Goal: Transaction & Acquisition: Purchase product/service

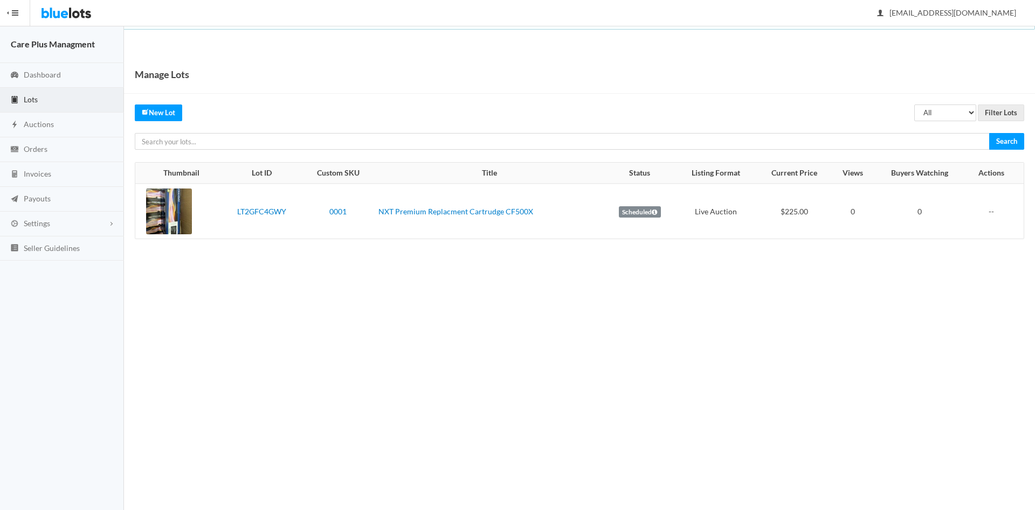
drag, startPoint x: 779, startPoint y: 214, endPoint x: 827, endPoint y: 226, distance: 48.9
click at [827, 226] on td "$225.00" at bounding box center [793, 211] width 77 height 55
click at [779, 320] on body "Bluelots is for sale. If you are interested in purchasing the business, please …" at bounding box center [517, 255] width 1035 height 510
click at [649, 209] on label "Scheduled" at bounding box center [640, 212] width 42 height 12
click at [649, 212] on label "Scheduled" at bounding box center [640, 212] width 42 height 12
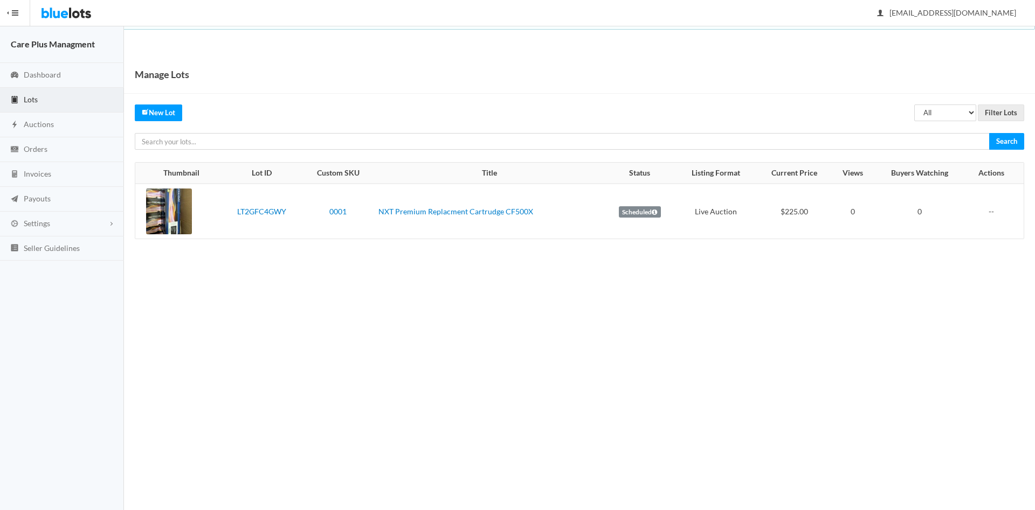
click at [57, 12] on img at bounding box center [66, 13] width 51 height 26
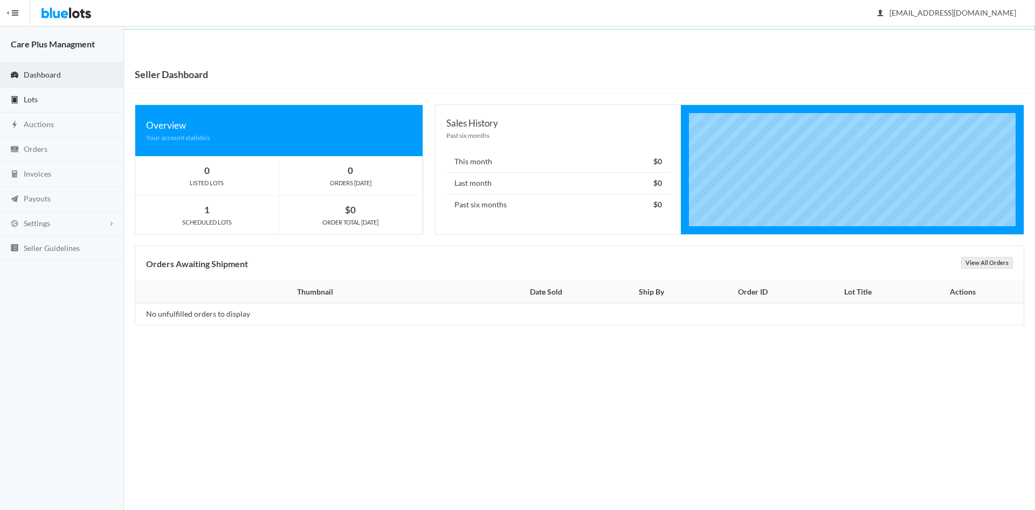
click at [39, 99] on link "Lots" at bounding box center [62, 100] width 124 height 25
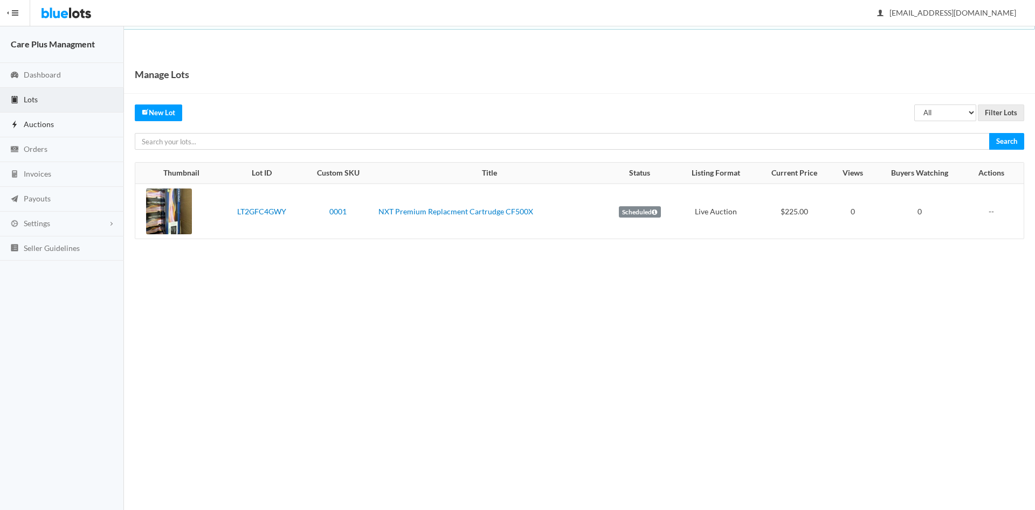
click at [65, 120] on link "Auctions" at bounding box center [62, 125] width 124 height 25
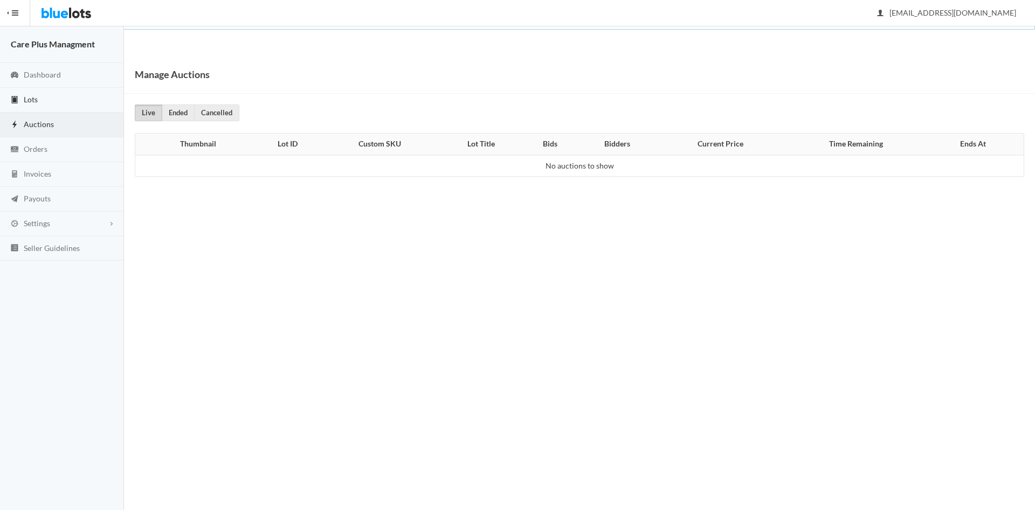
click at [39, 93] on link "Lots" at bounding box center [62, 100] width 124 height 25
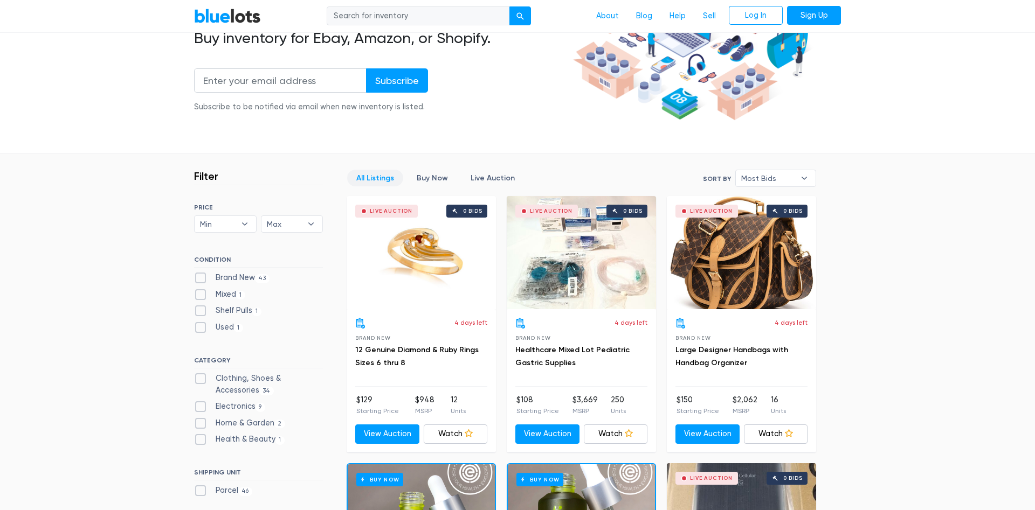
scroll to position [165, 0]
click at [496, 174] on link "Live Auction" at bounding box center [492, 178] width 63 height 17
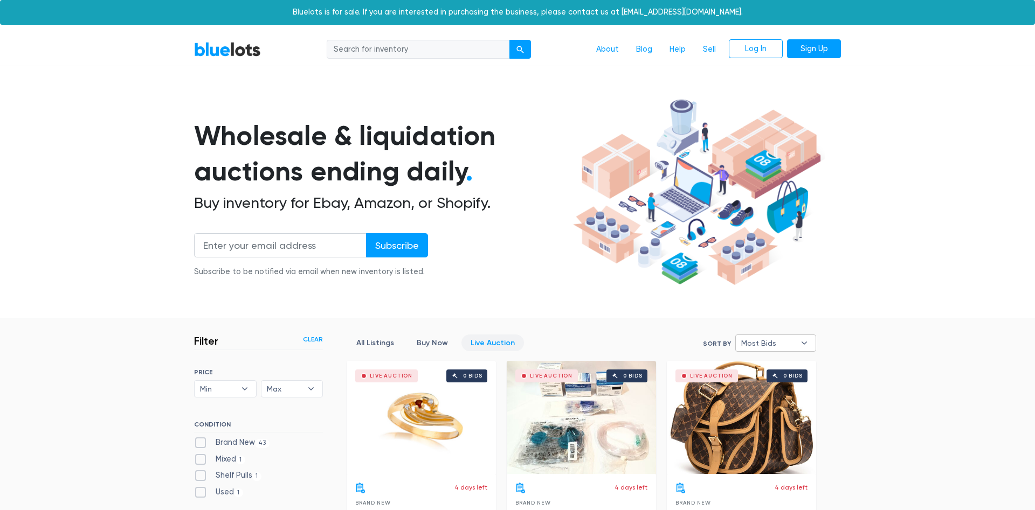
click at [764, 337] on span "Most Bids" at bounding box center [768, 343] width 54 height 16
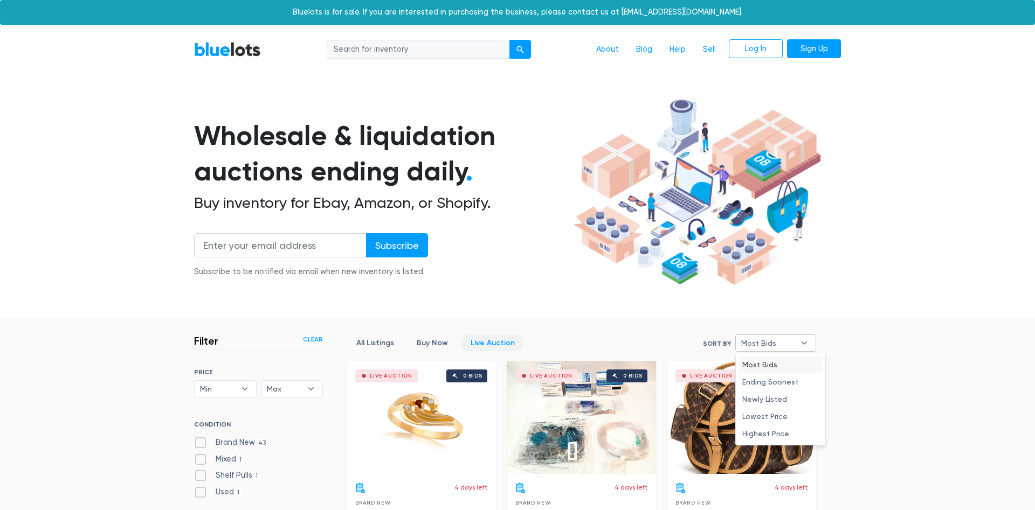
click at [766, 365] on li "Most Bids" at bounding box center [780, 364] width 84 height 17
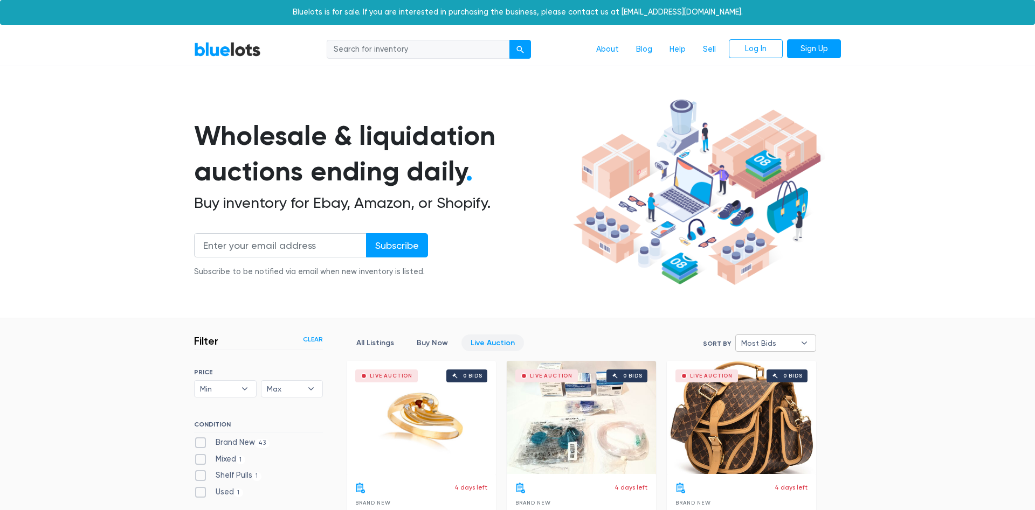
click at [759, 341] on span "Most Bids" at bounding box center [768, 343] width 54 height 16
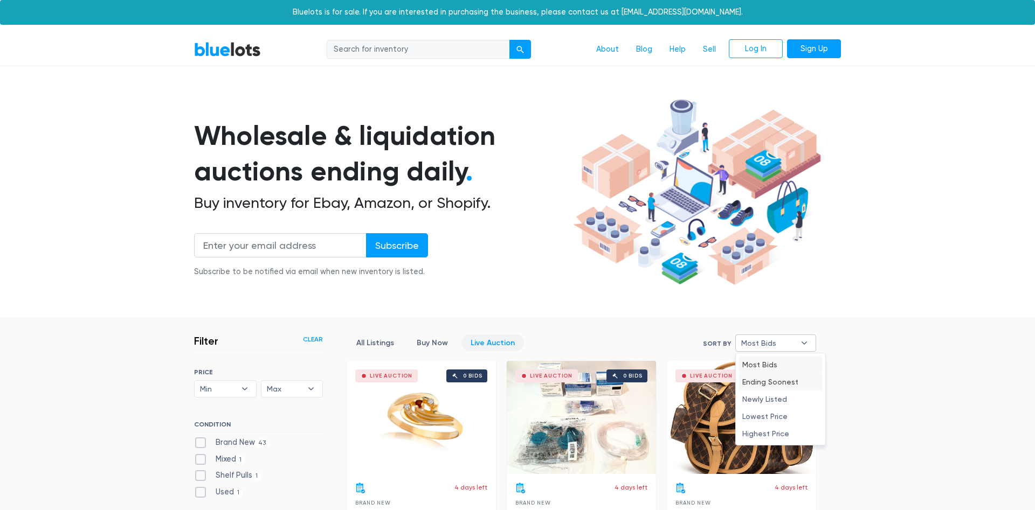
click at [759, 380] on li "Ending Soonest" at bounding box center [780, 381] width 84 height 17
select select "ending_soonest"
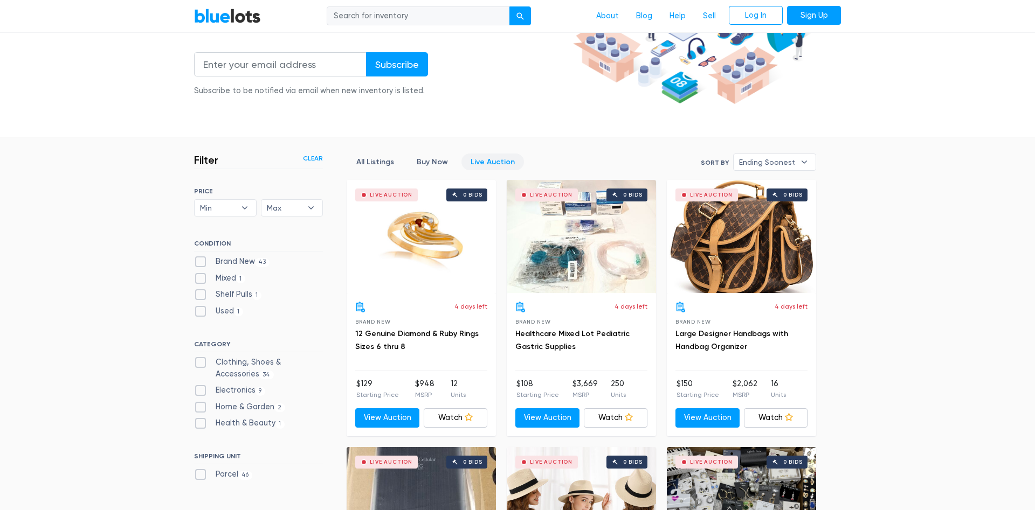
scroll to position [180, 0]
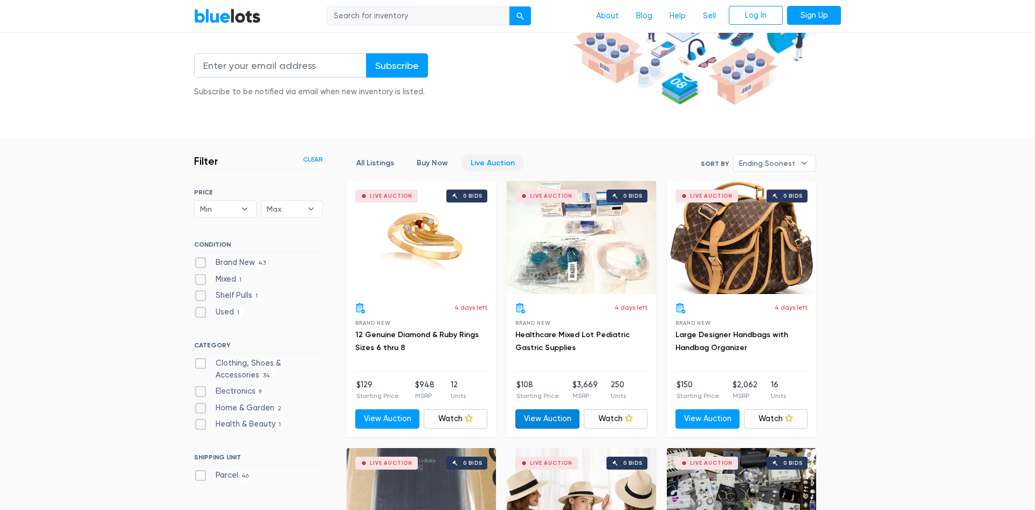
click at [555, 422] on link "View Auction" at bounding box center [547, 419] width 64 height 19
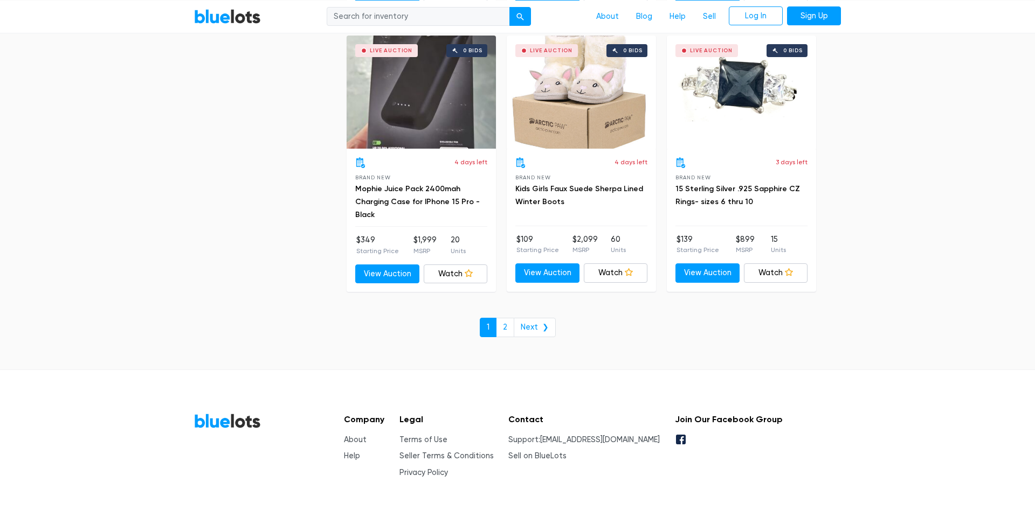
scroll to position [4098, 0]
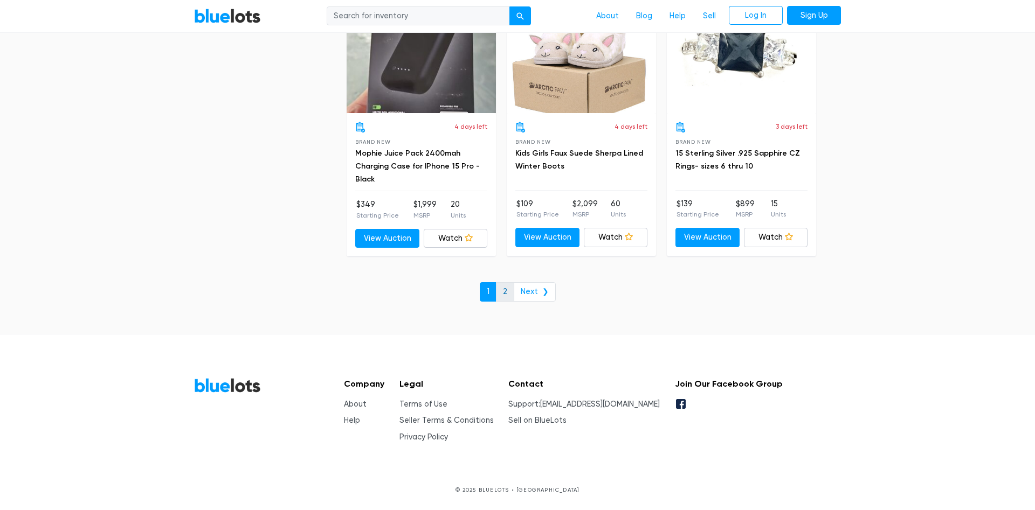
click at [508, 294] on link "2" at bounding box center [505, 291] width 18 height 19
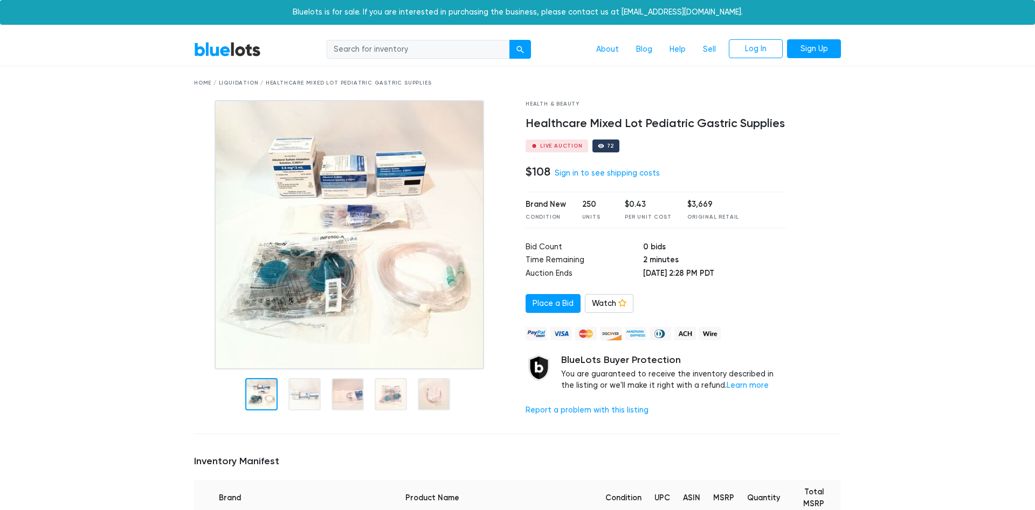
click at [306, 391] on div at bounding box center [304, 394] width 32 height 32
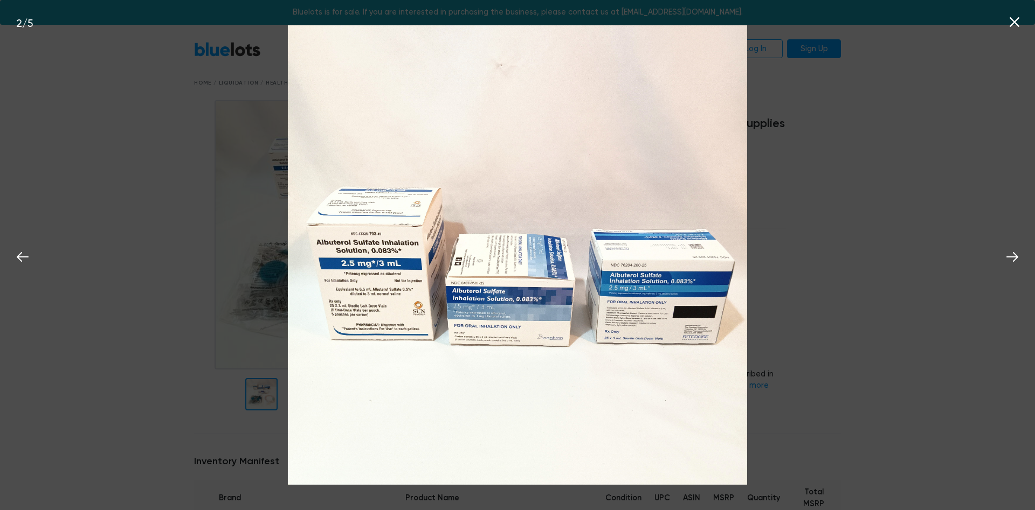
click at [936, 173] on div "2 / 5" at bounding box center [517, 255] width 1035 height 510
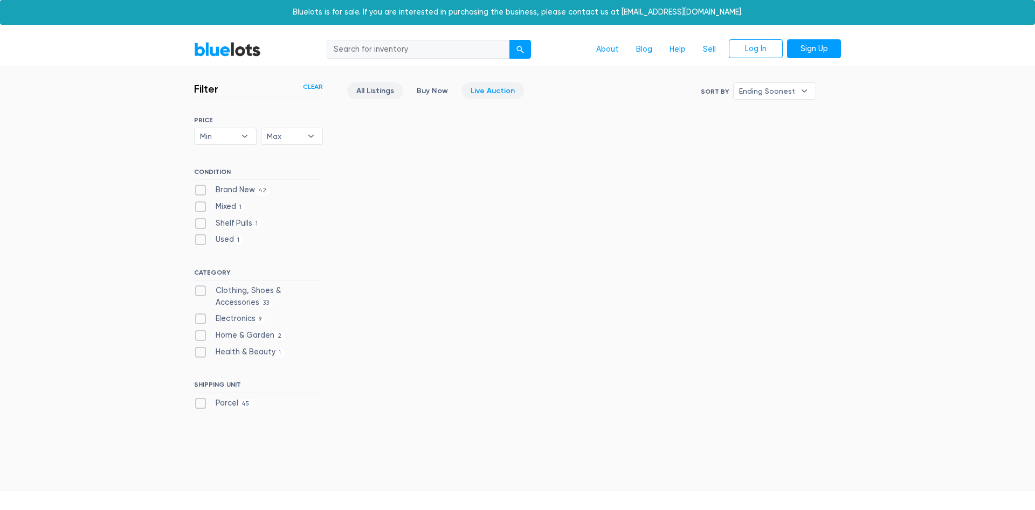
click at [360, 98] on link "All Listings" at bounding box center [375, 90] width 56 height 17
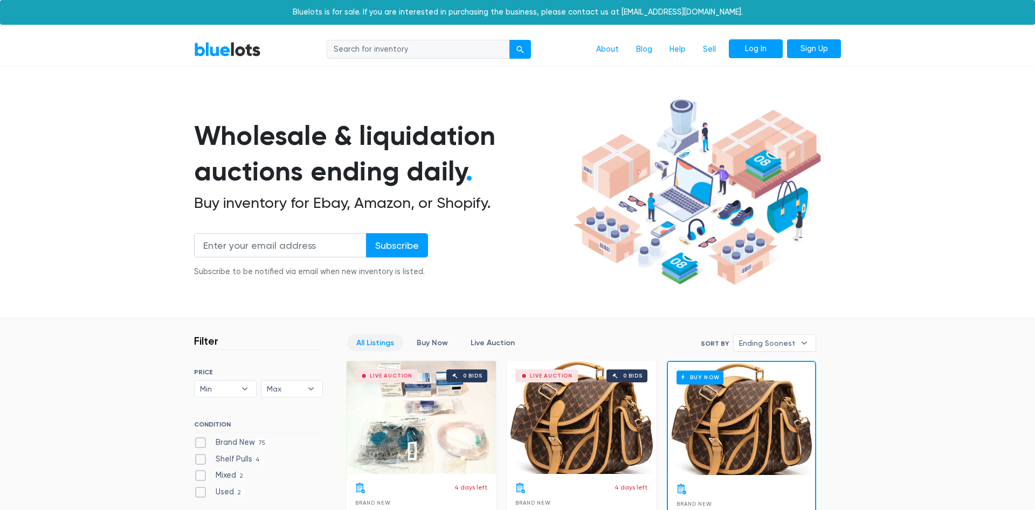
click at [745, 48] on link "Log In" at bounding box center [756, 48] width 54 height 19
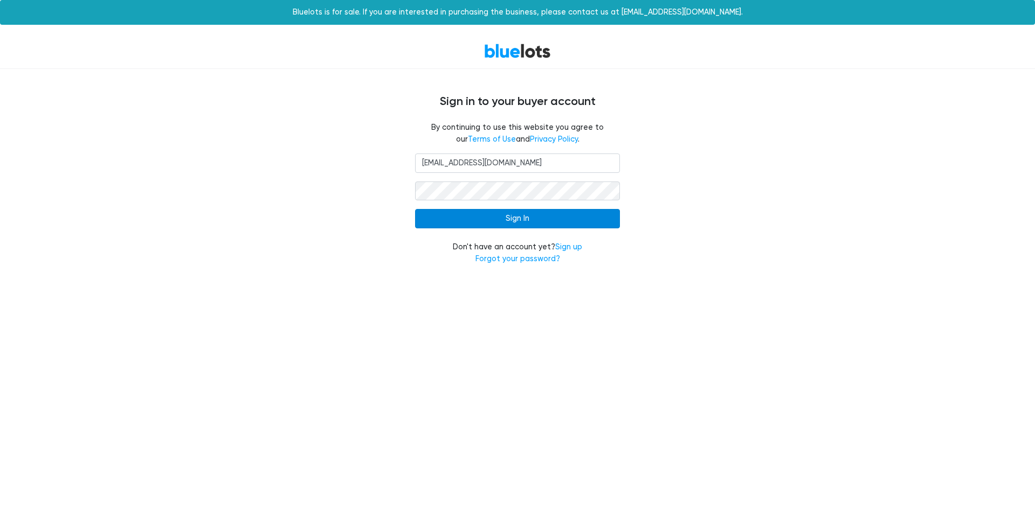
type input "[EMAIL_ADDRESS][DOMAIN_NAME]"
click at [468, 220] on input "Sign In" at bounding box center [517, 218] width 205 height 19
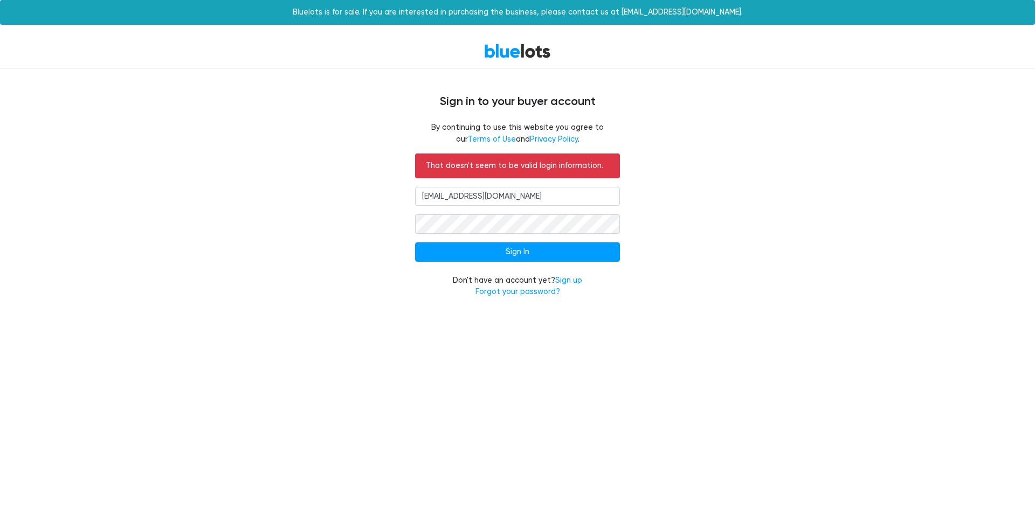
click at [741, 127] on div "By continuing to use this website you agree to our Terms of Use and Privacy Pol…" at bounding box center [517, 138] width 663 height 32
